Goal: Use online tool/utility: Utilize a website feature to perform a specific function

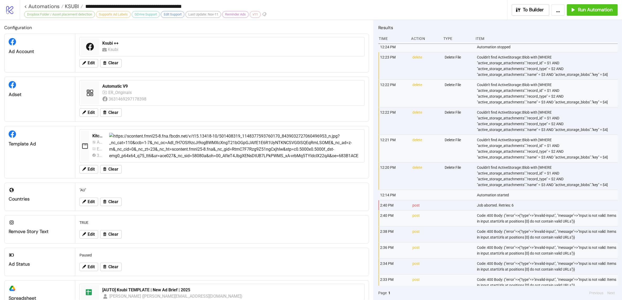
scroll to position [111, 0]
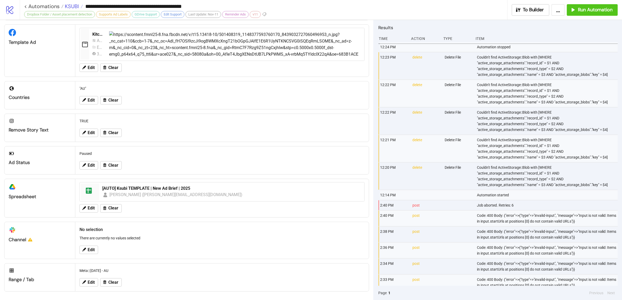
click at [71, 7] on span "KSUBI" at bounding box center [70, 6] width 15 height 7
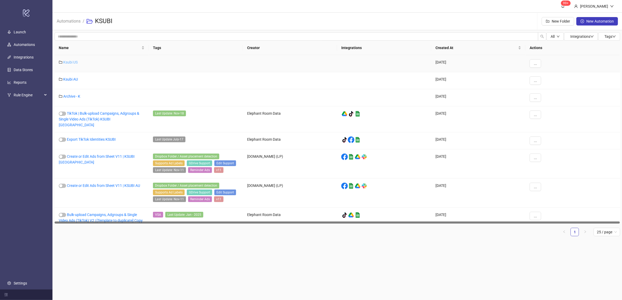
click at [66, 61] on link "Ksubi US" at bounding box center [70, 62] width 14 height 4
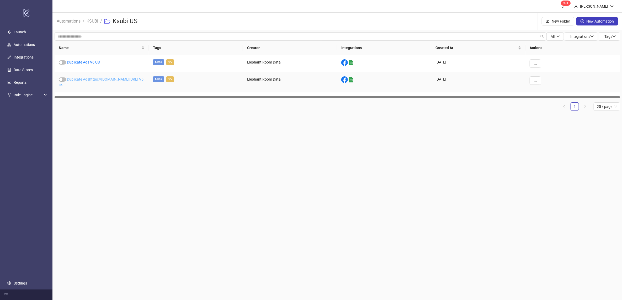
click at [78, 80] on link "Duplicate Adshttps://[DOMAIN_NAME][URL] V5 US" at bounding box center [101, 82] width 85 height 10
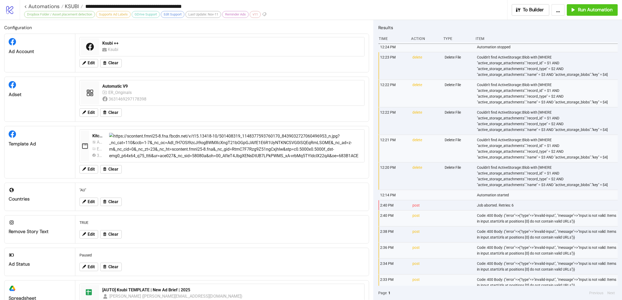
type input "**********"
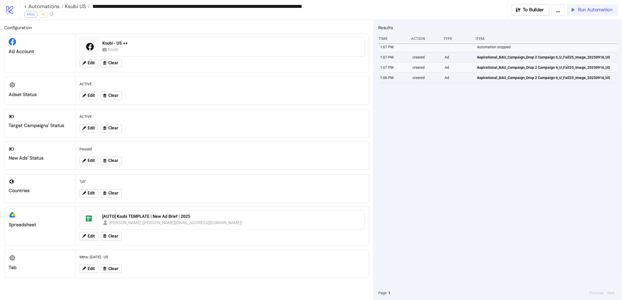
click at [590, 11] on span "Run Automation" at bounding box center [595, 10] width 35 height 6
